Goal: Task Accomplishment & Management: Use online tool/utility

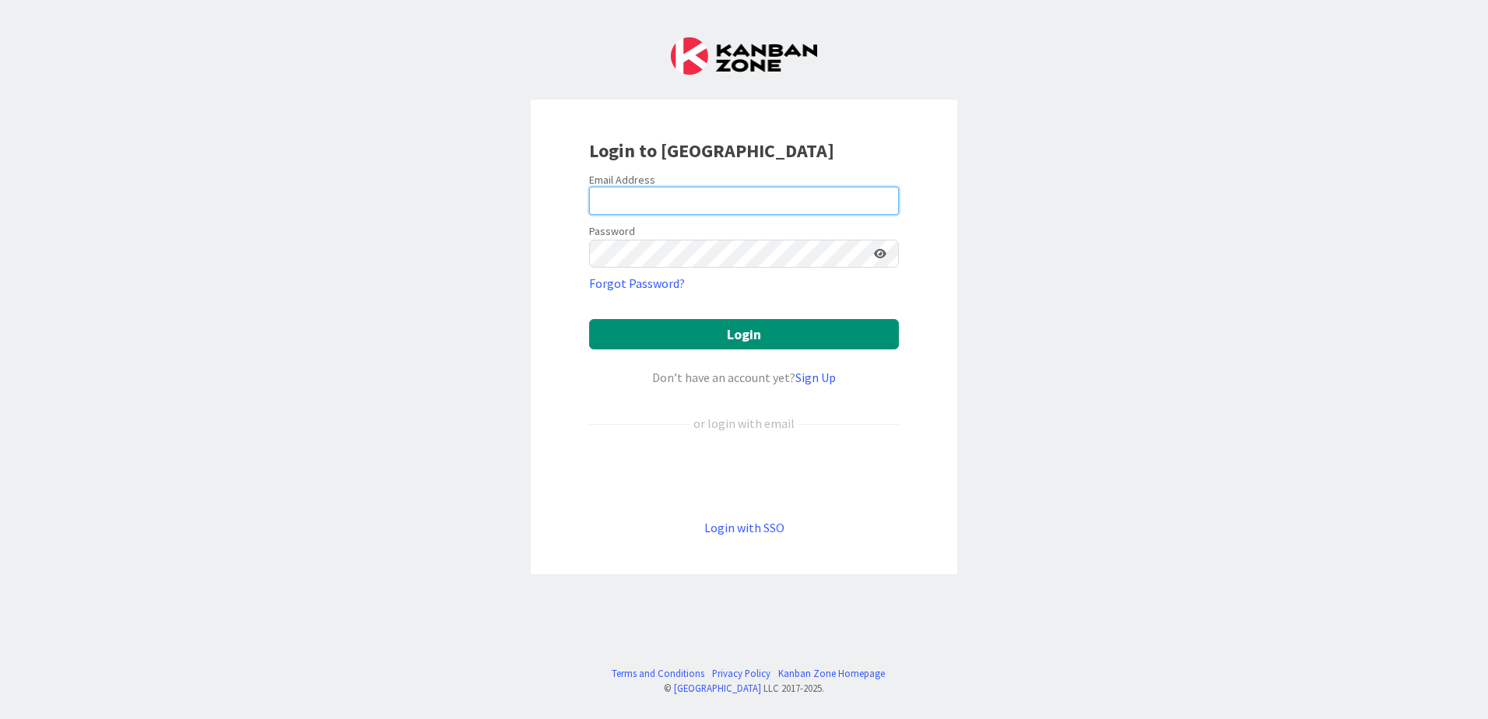
click at [622, 198] on input "email" at bounding box center [744, 201] width 310 height 28
click at [627, 198] on input "email" at bounding box center [744, 201] width 310 height 28
type input "[PERSON_NAME][EMAIL_ADDRESS][PERSON_NAME][DOMAIN_NAME]"
click at [883, 257] on icon at bounding box center [880, 253] width 12 height 11
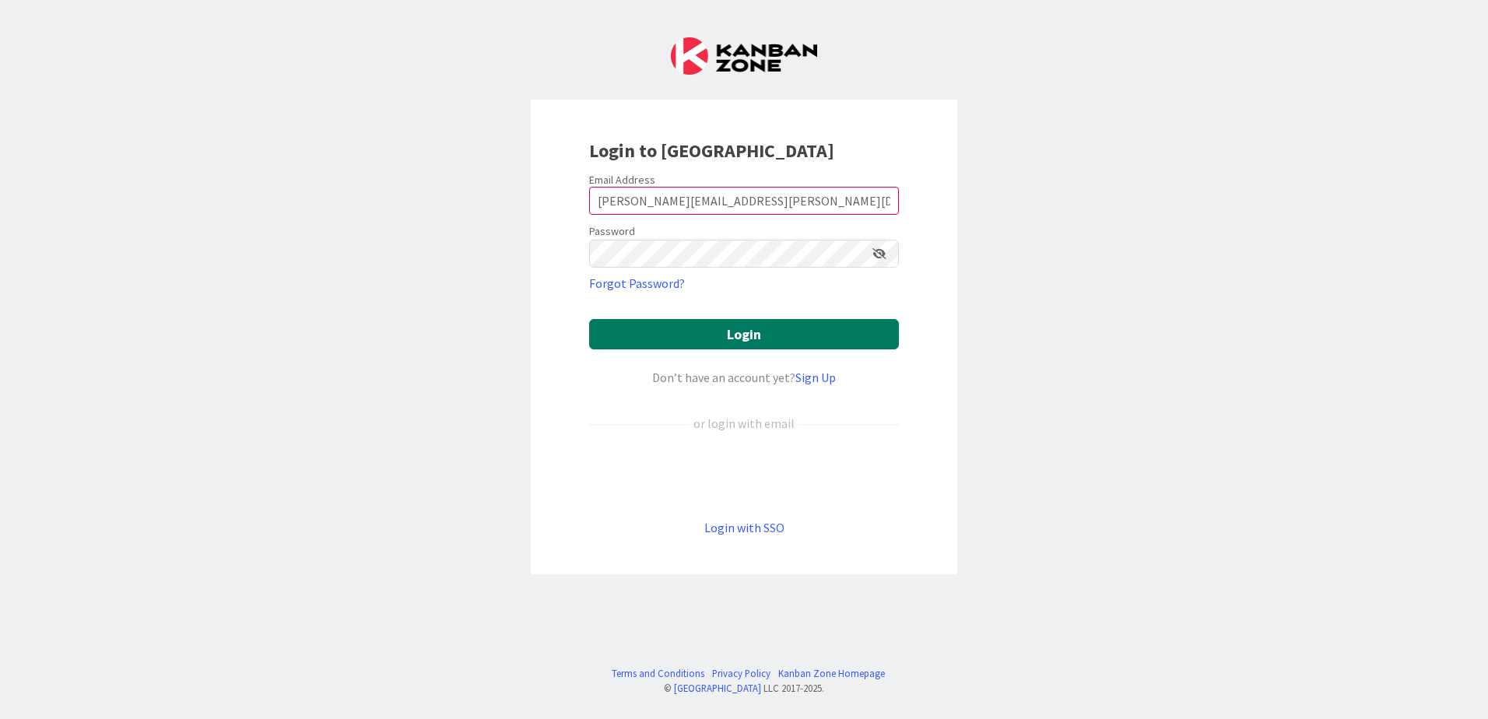
click at [742, 335] on button "Login" at bounding box center [744, 334] width 310 height 30
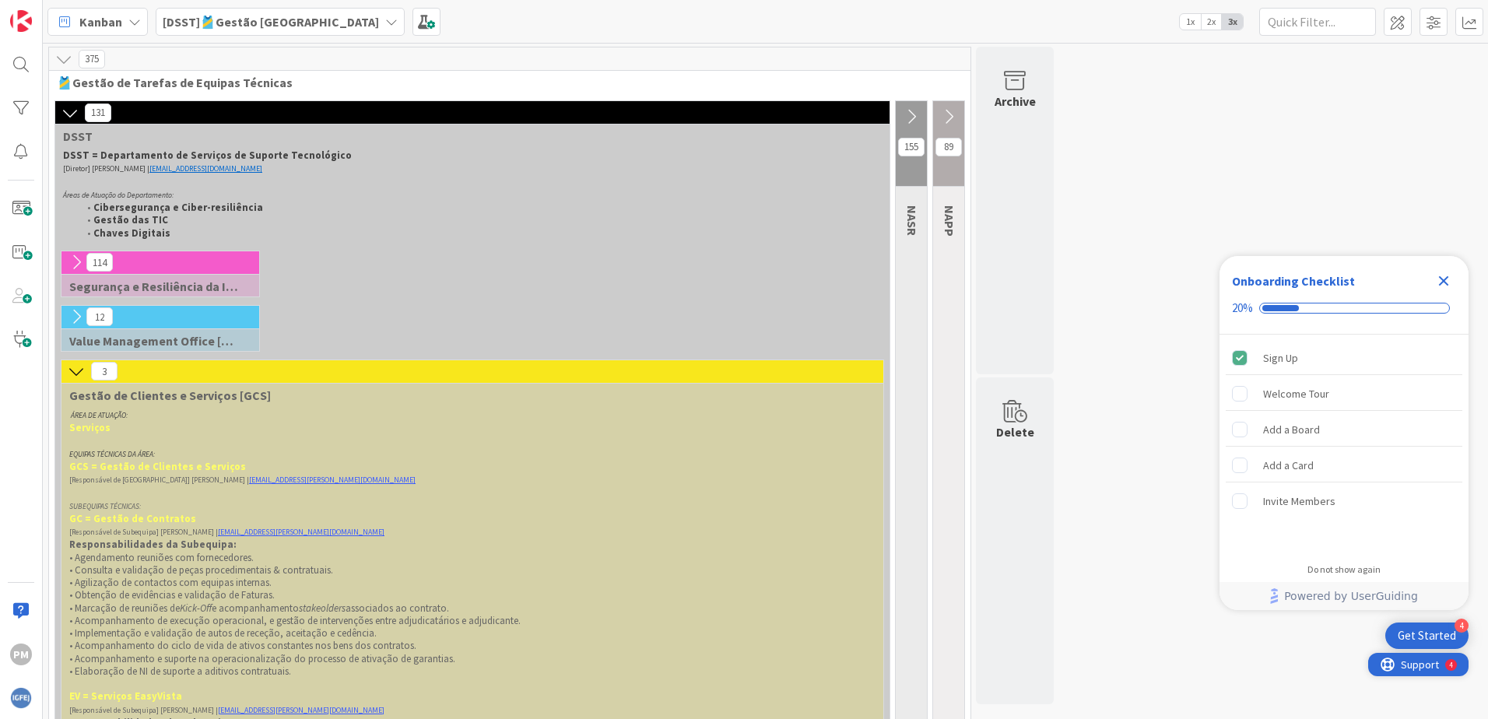
click at [1431, 669] on span "Support" at bounding box center [1420, 664] width 38 height 19
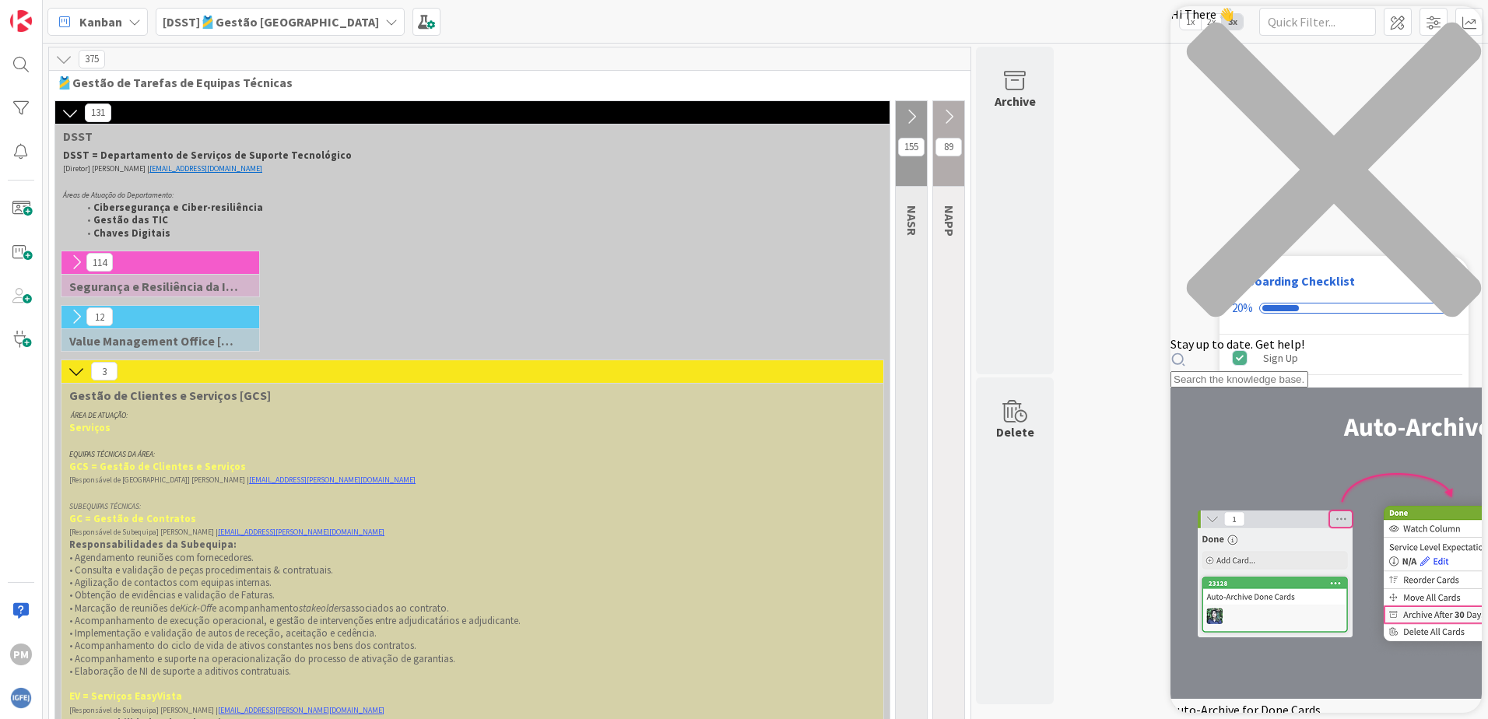
click at [76, 371] on icon at bounding box center [76, 371] width 17 height 17
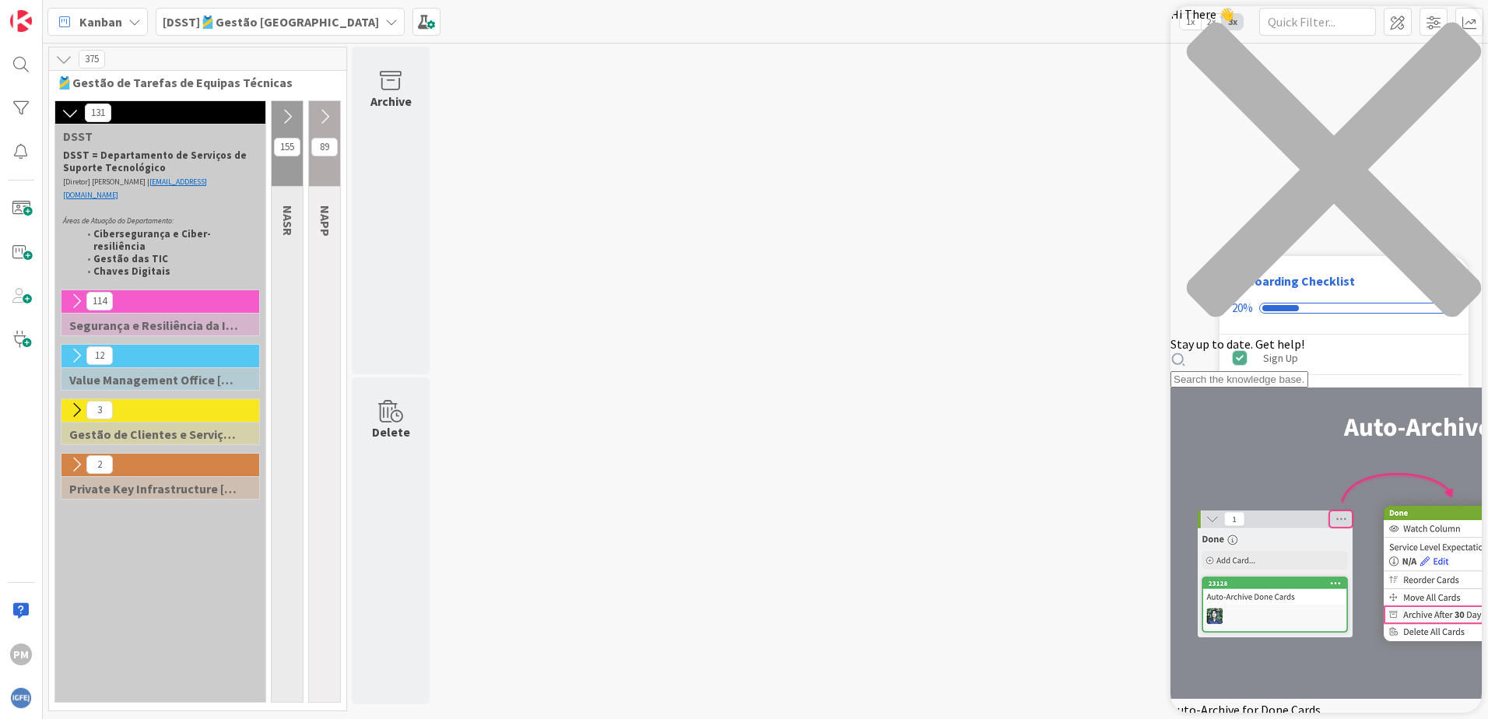
click at [77, 293] on icon at bounding box center [76, 301] width 17 height 17
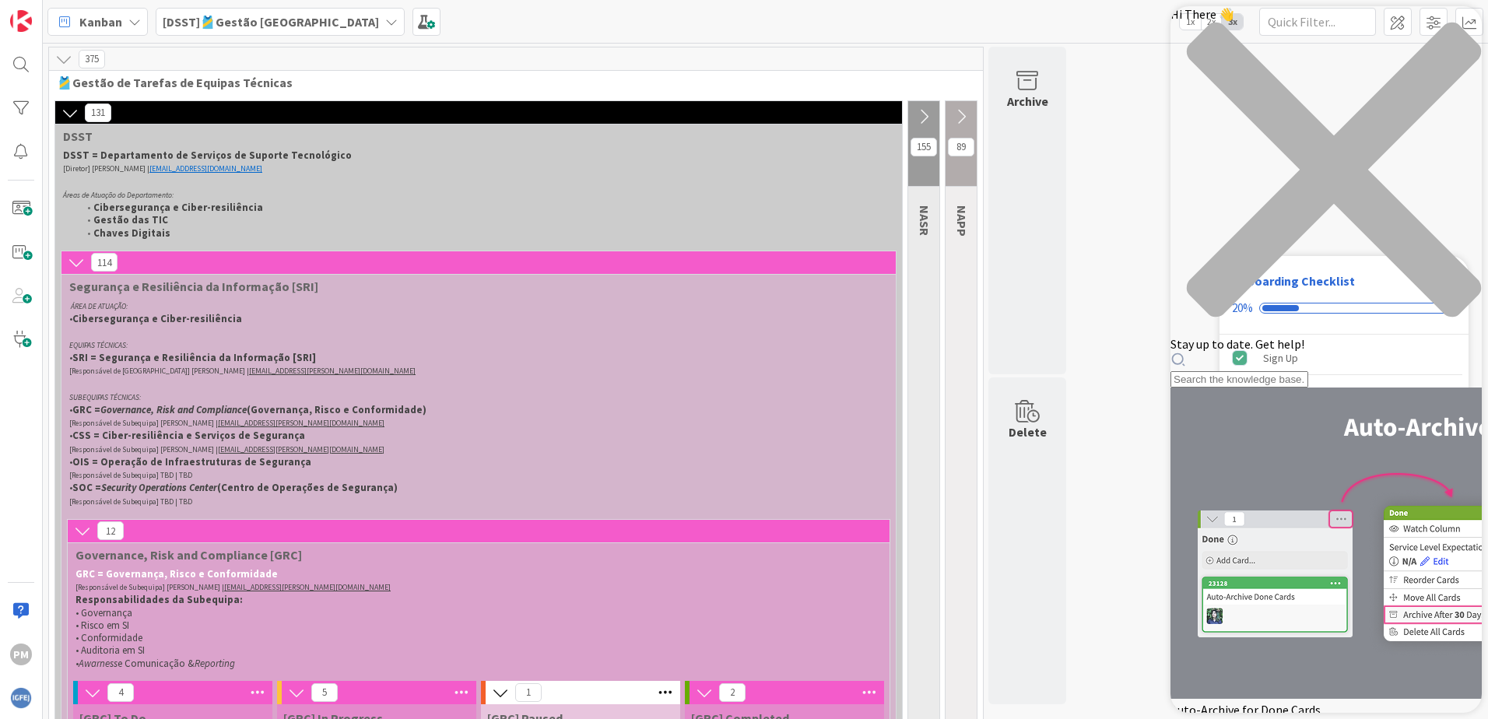
click at [79, 265] on icon at bounding box center [76, 262] width 17 height 17
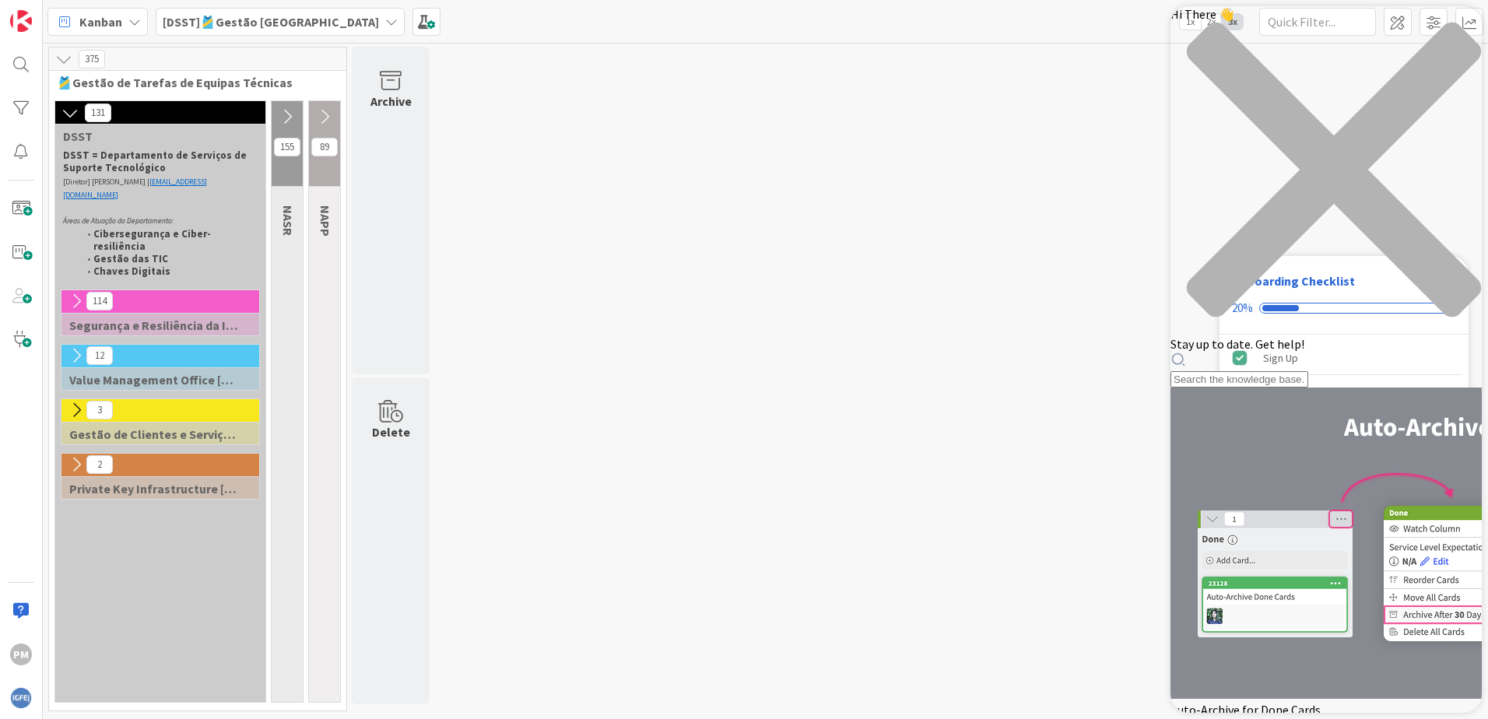
click at [81, 347] on icon at bounding box center [76, 355] width 17 height 17
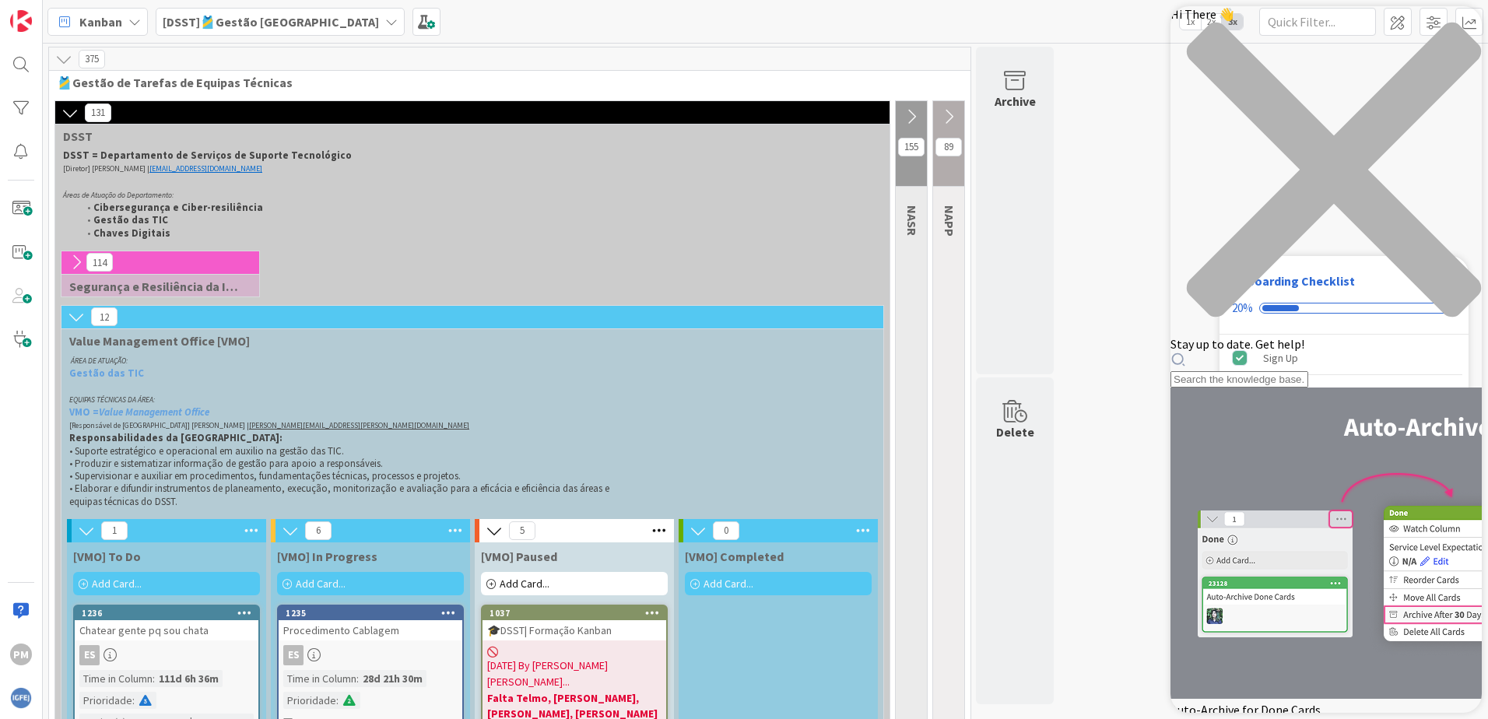
click at [78, 321] on icon at bounding box center [76, 316] width 17 height 17
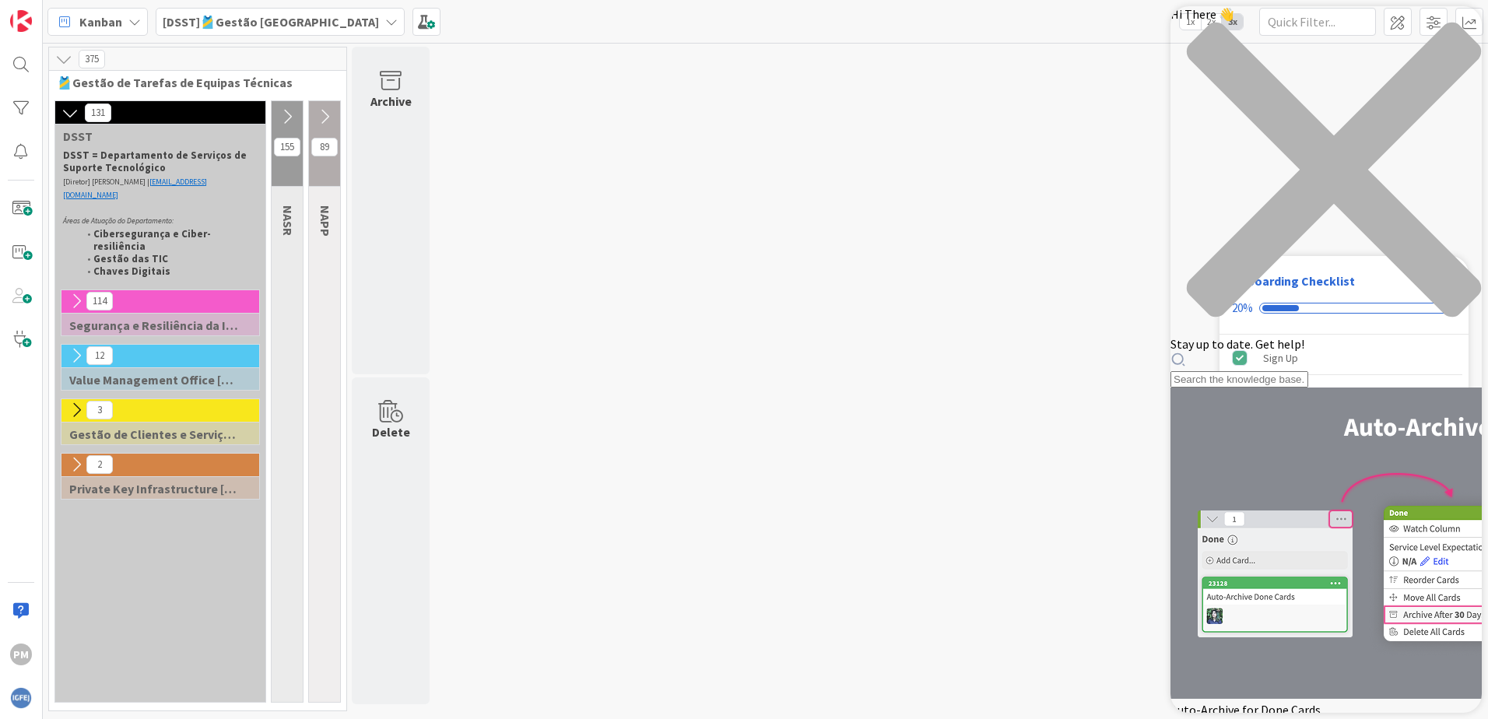
click at [98, 265] on strong "Chaves Digitais" at bounding box center [131, 271] width 77 height 13
click at [79, 456] on icon at bounding box center [76, 464] width 17 height 17
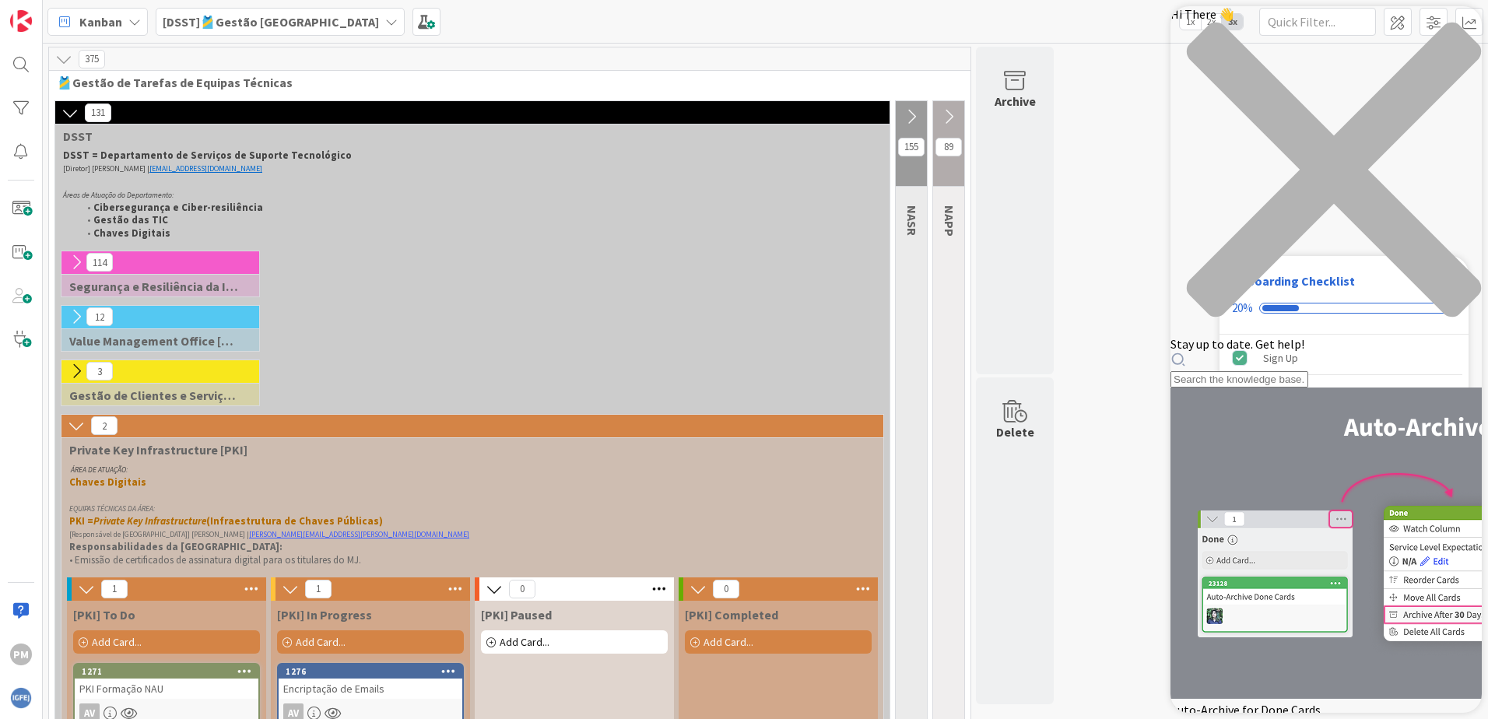
click at [107, 23] on span "Kanban" at bounding box center [100, 21] width 43 height 19
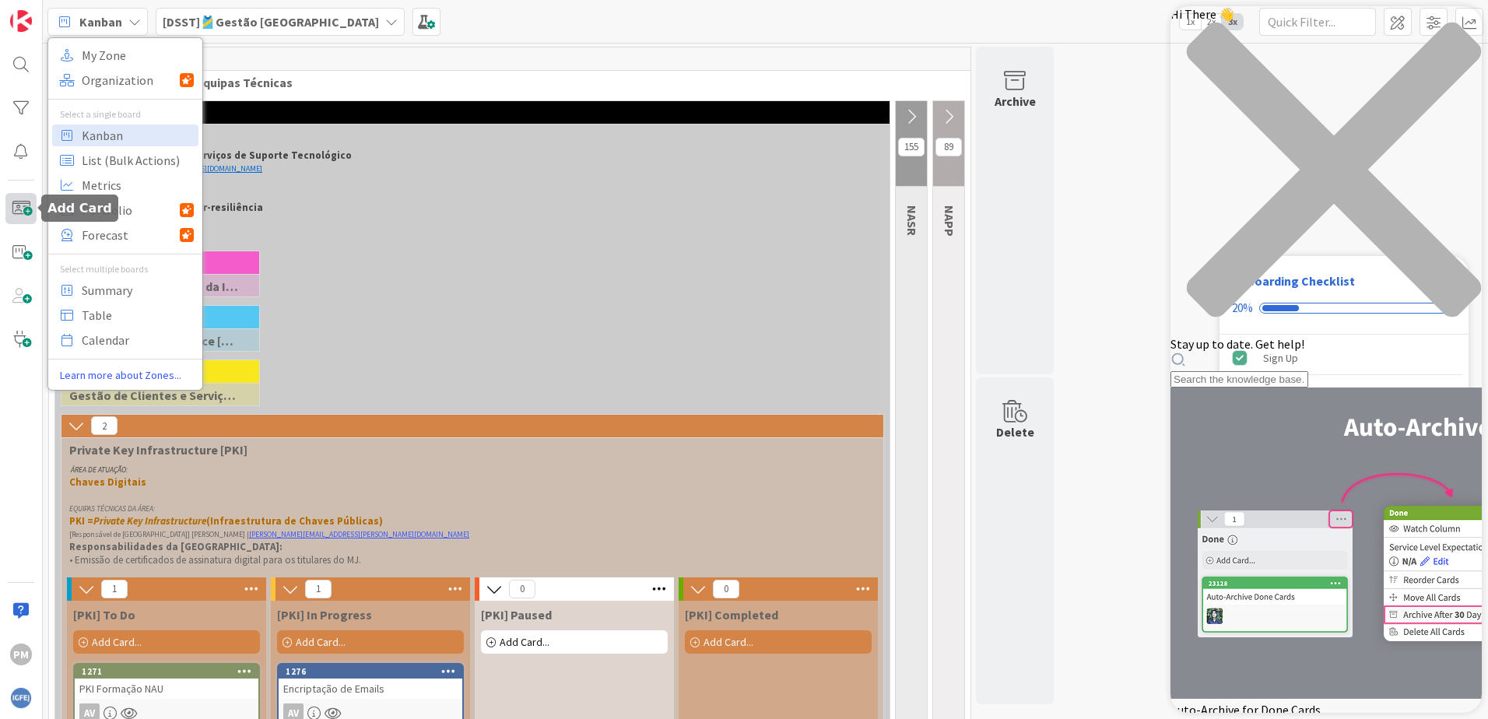
click at [23, 204] on span at bounding box center [20, 208] width 31 height 31
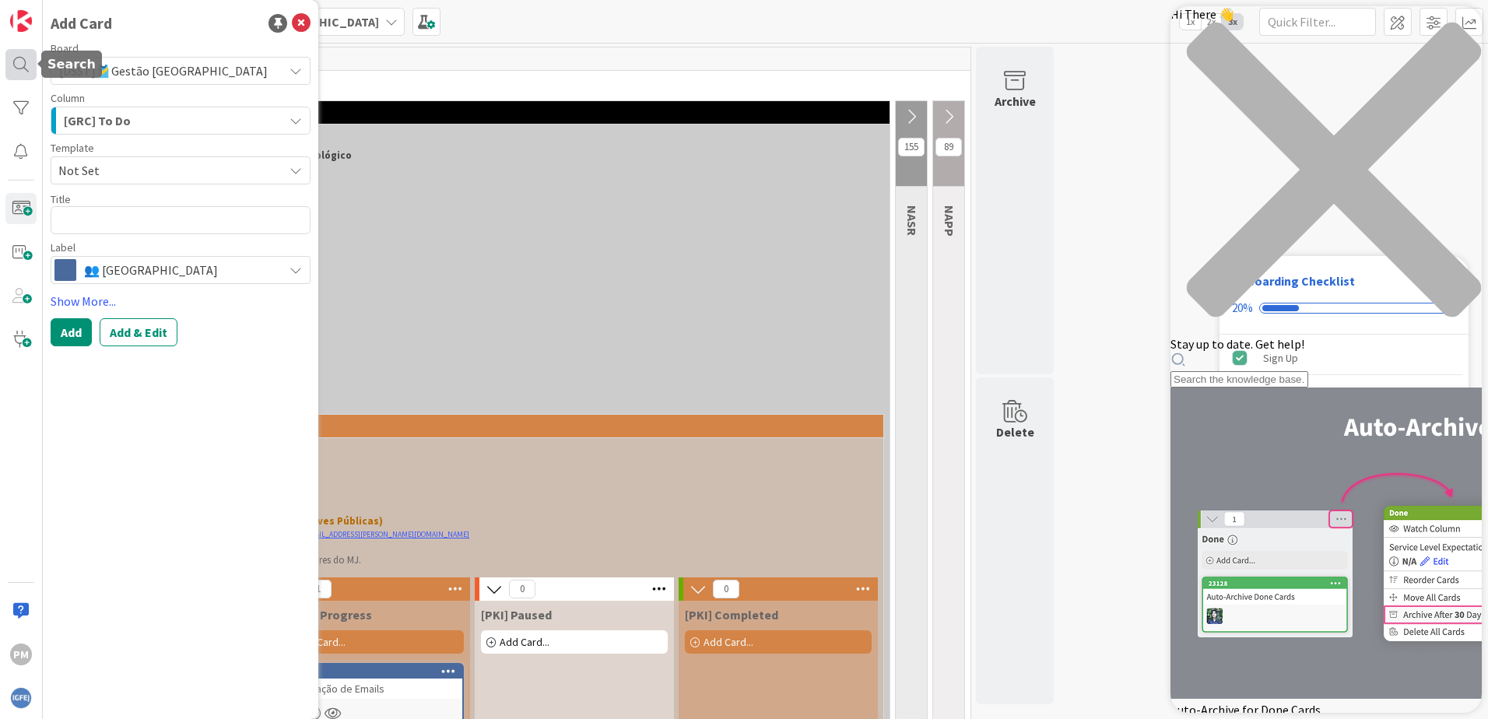
click at [17, 69] on div at bounding box center [20, 64] width 31 height 31
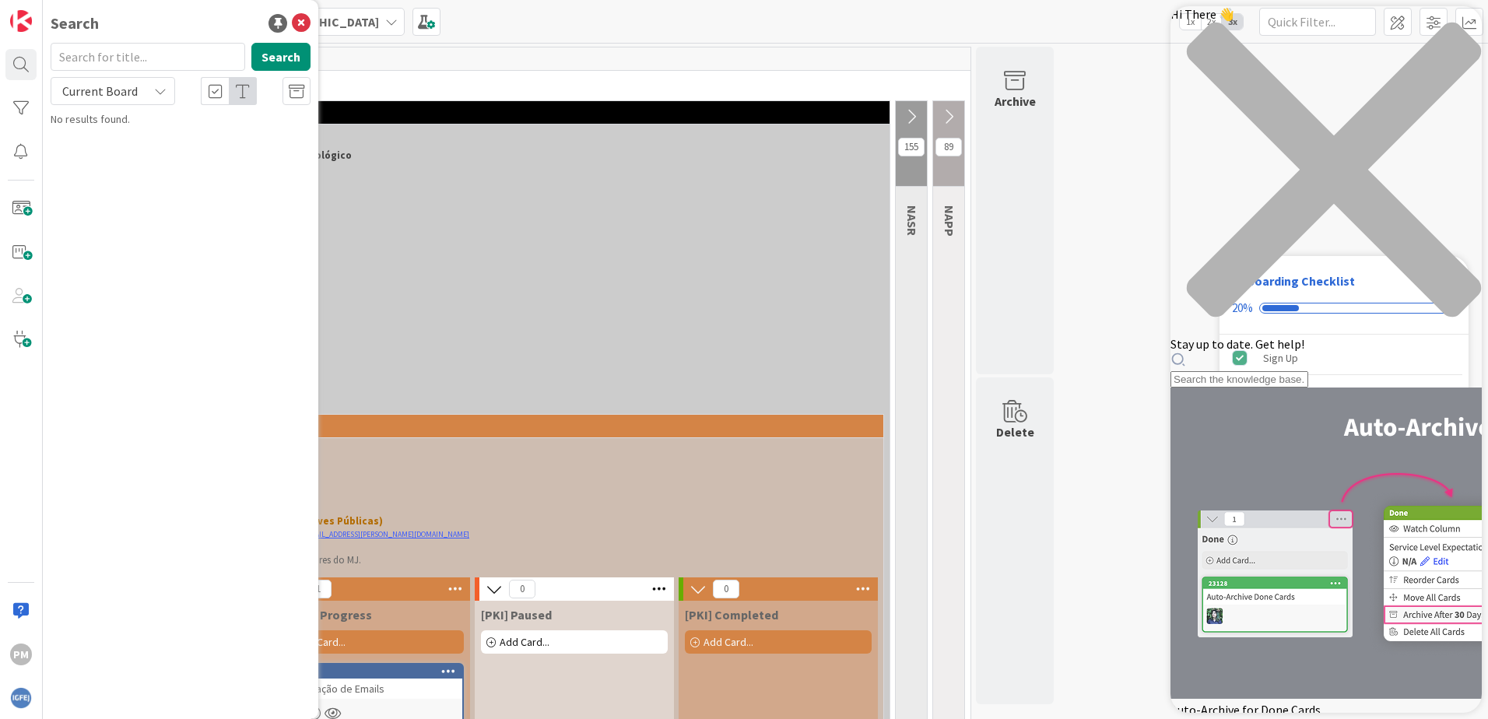
click at [437, 32] on div "Kanban My Zone Organization Select a single board Kanban List (Bulk Actions) Me…" at bounding box center [765, 21] width 1445 height 43
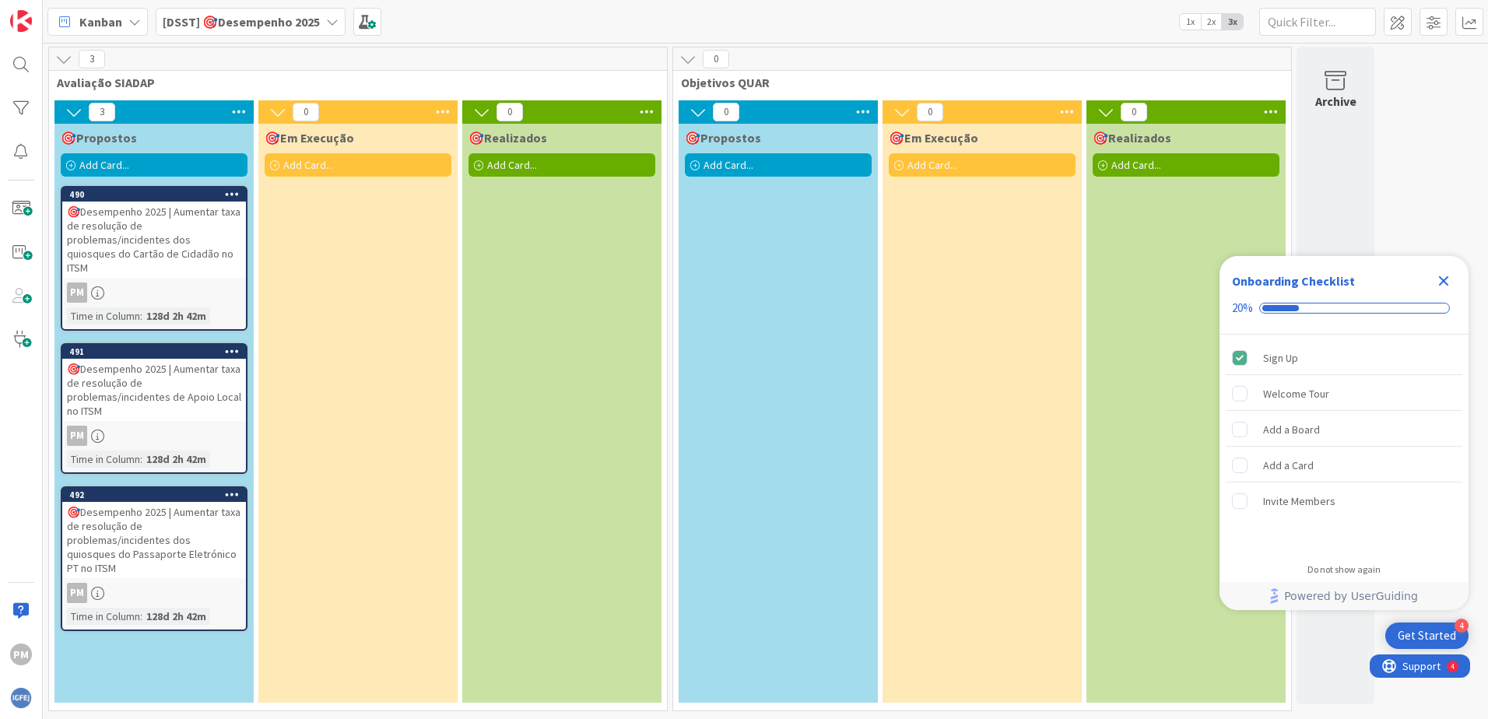
click at [1440, 283] on icon "Close Checklist" at bounding box center [1444, 281] width 19 height 19
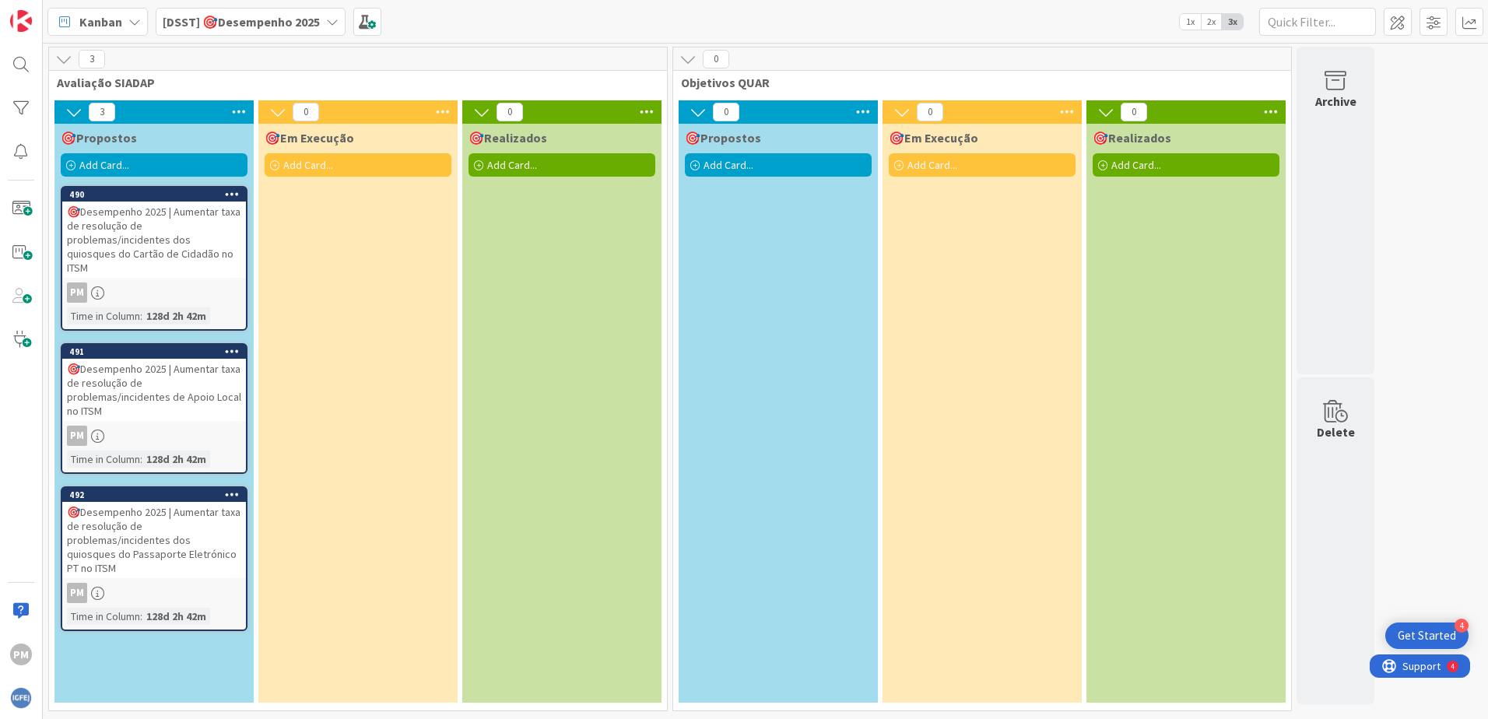
click at [71, 113] on icon at bounding box center [73, 112] width 17 height 17
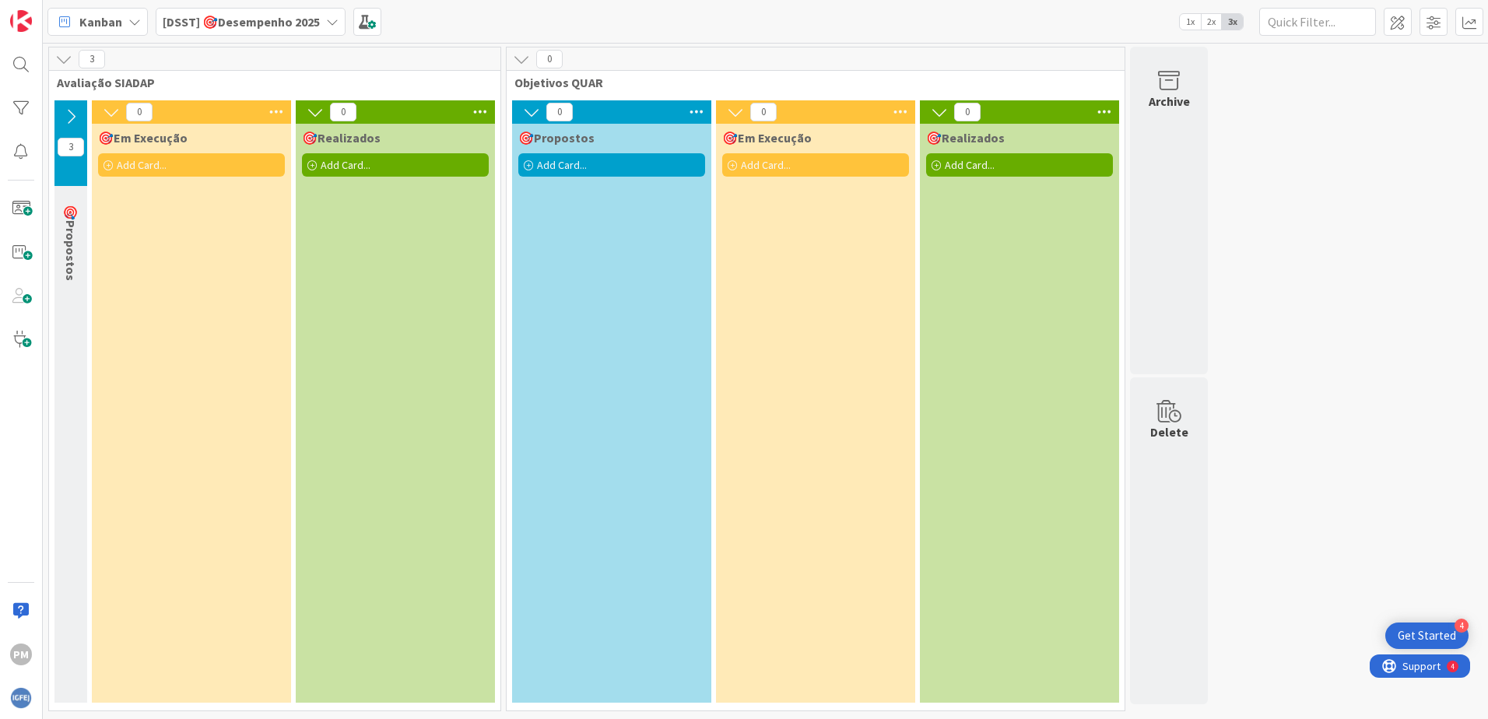
click at [71, 113] on icon at bounding box center [70, 116] width 17 height 17
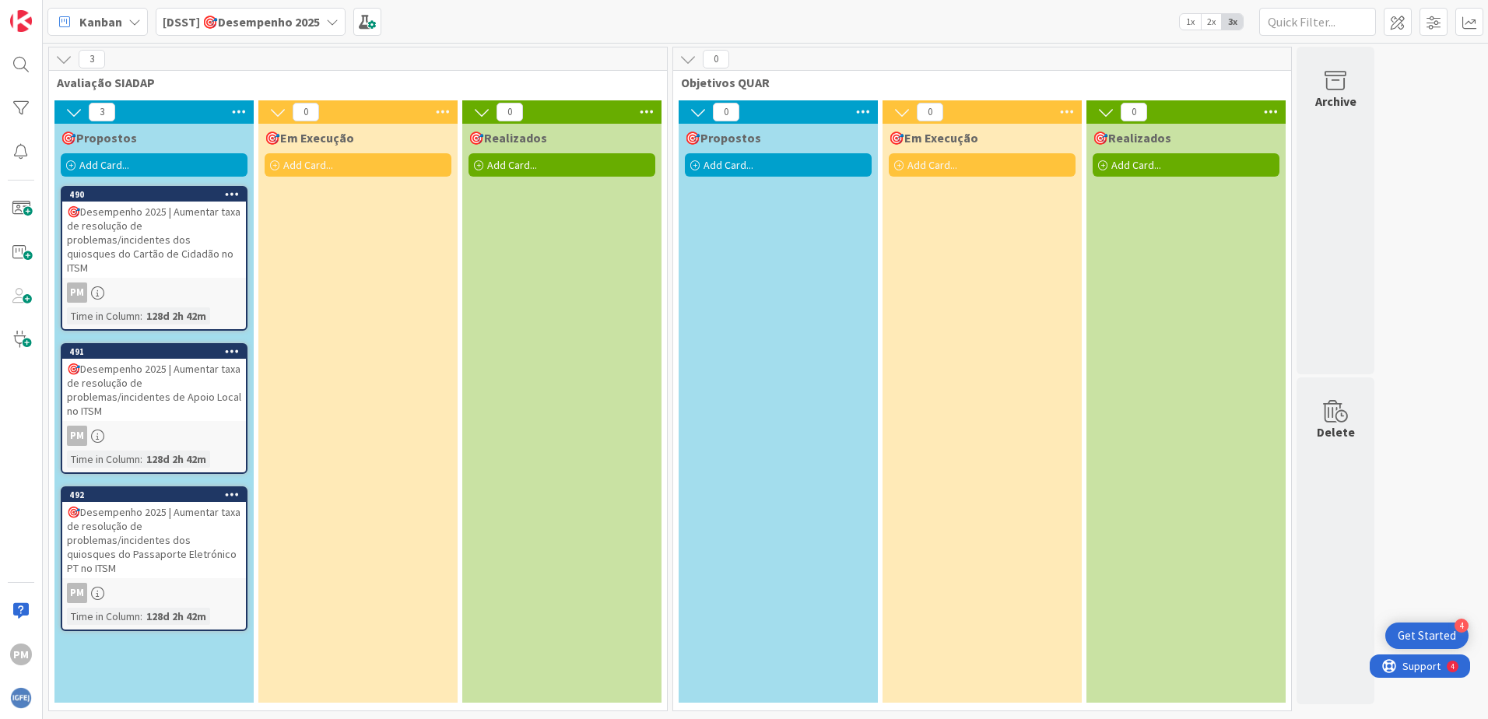
click at [236, 194] on icon at bounding box center [232, 193] width 15 height 11
click at [95, 587] on icon at bounding box center [97, 593] width 13 height 13
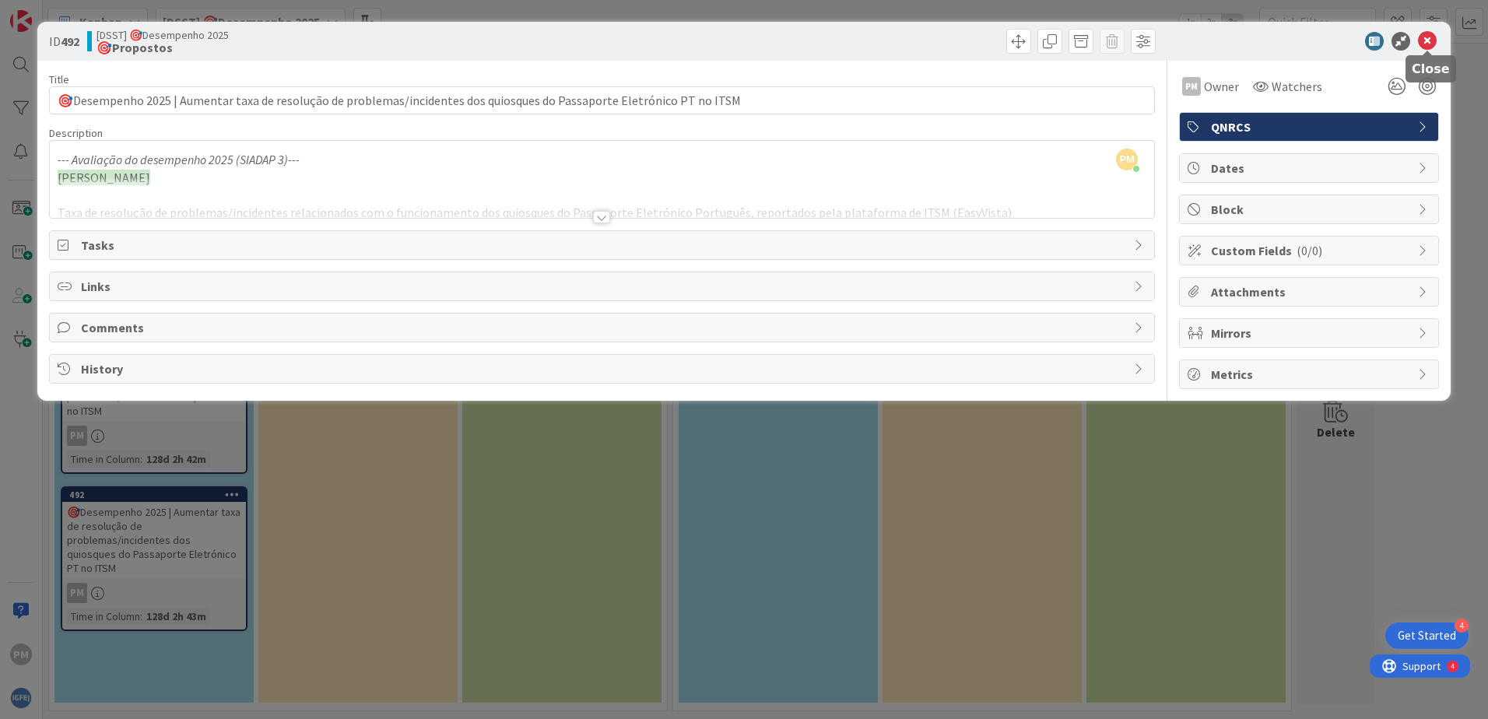
click at [1430, 36] on icon at bounding box center [1427, 41] width 19 height 19
